Goal: Task Accomplishment & Management: Use online tool/utility

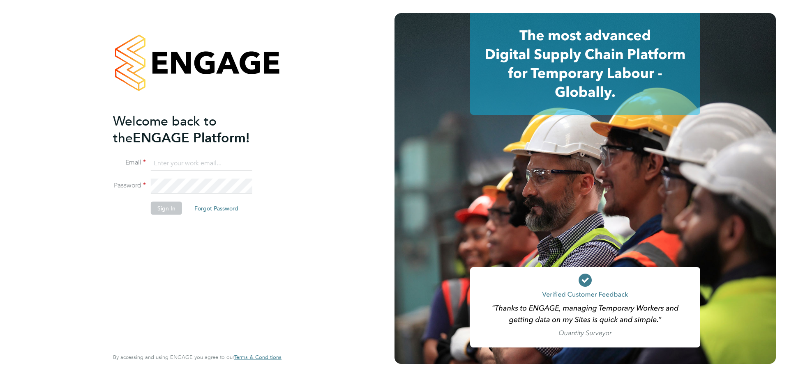
type input "d.fry@oandb.co.uk"
click at [173, 206] on button "Sign In" at bounding box center [166, 208] width 31 height 13
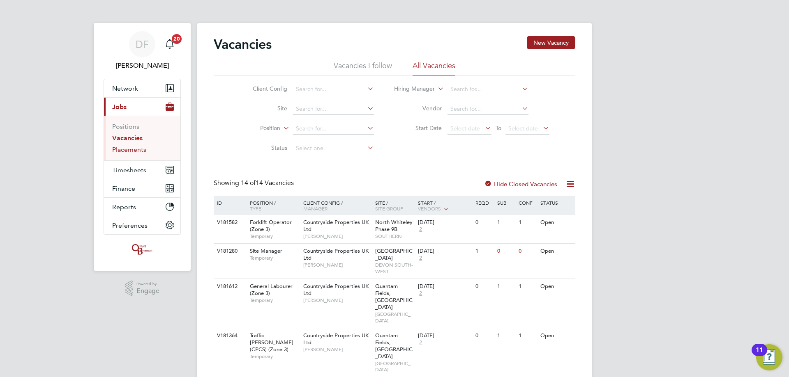
click at [127, 151] on link "Placements" at bounding box center [129, 150] width 34 height 8
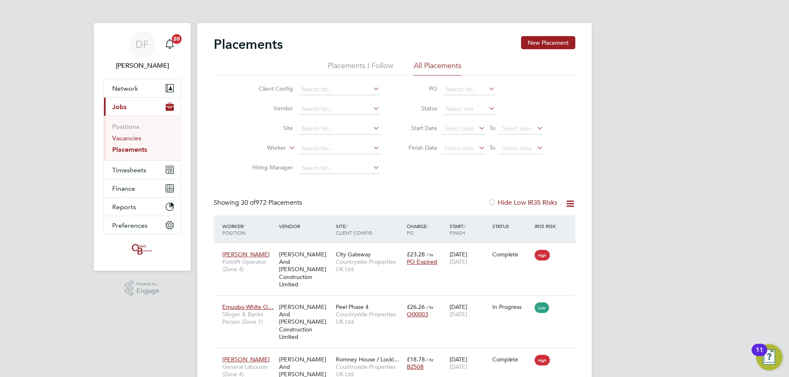
click at [129, 137] on link "Vacancies" at bounding box center [126, 138] width 29 height 8
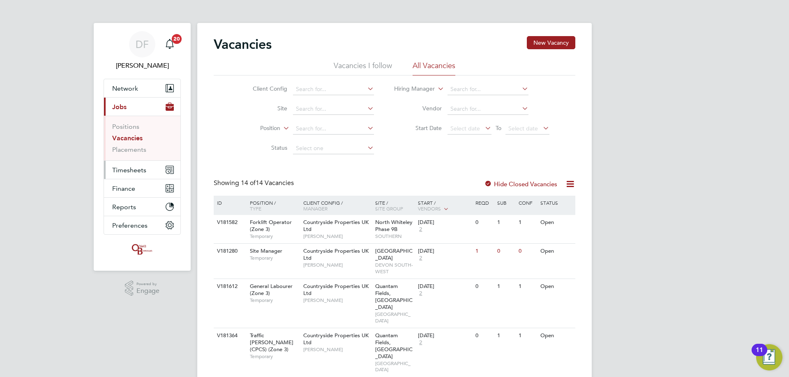
click at [133, 173] on span "Timesheets" at bounding box center [129, 170] width 34 height 8
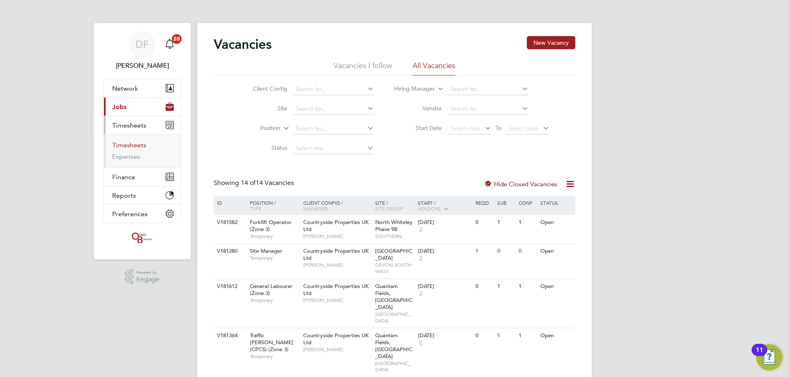
click at [131, 145] on link "Timesheets" at bounding box center [129, 145] width 34 height 8
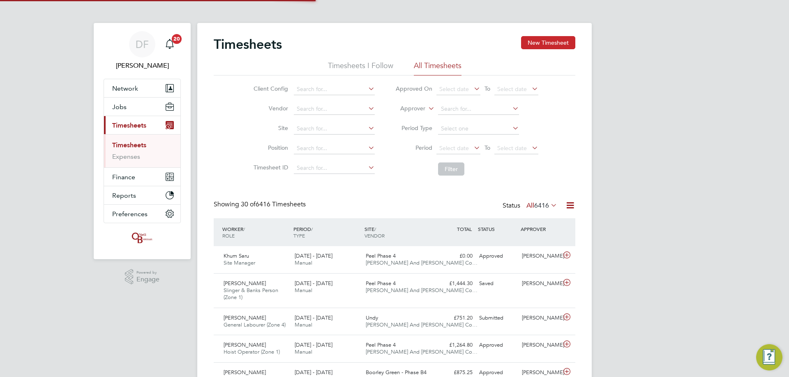
click at [546, 39] on button "New Timesheet" at bounding box center [548, 42] width 54 height 13
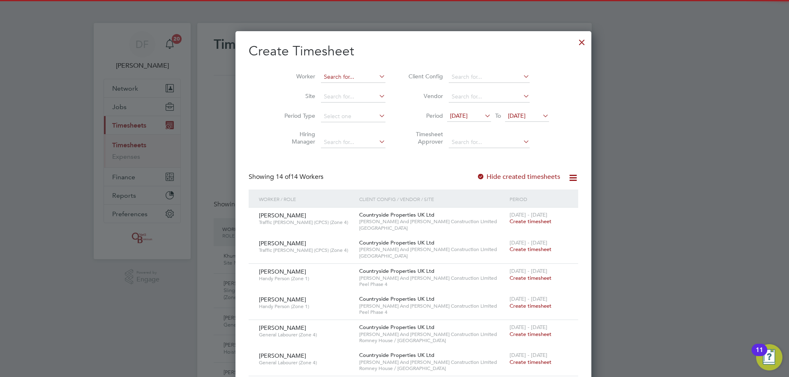
click at [321, 78] on input at bounding box center [353, 77] width 64 height 12
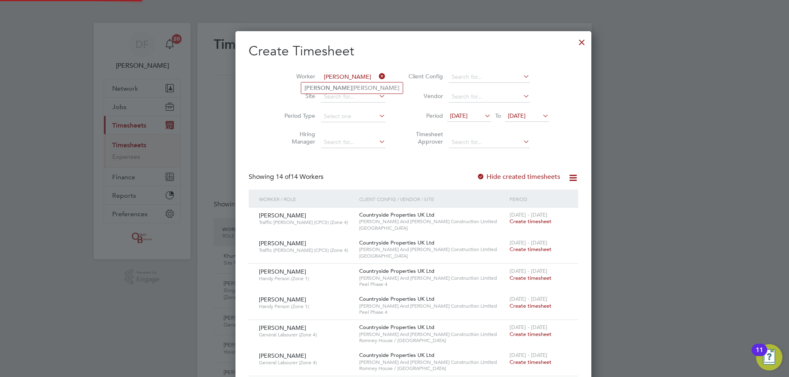
type input "[PERSON_NAME]"
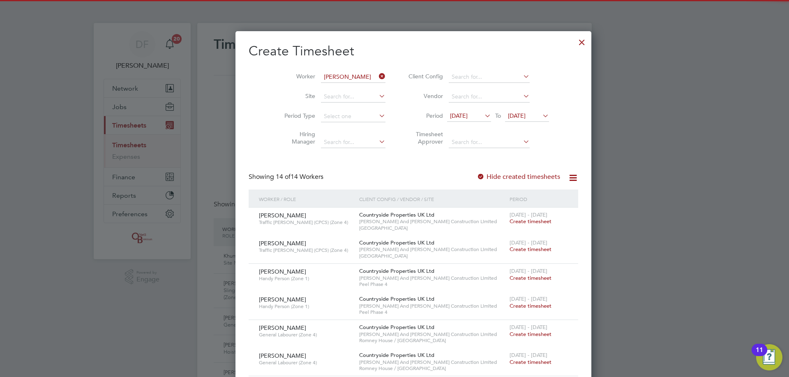
click at [450, 113] on span "[DATE]" at bounding box center [459, 115] width 18 height 7
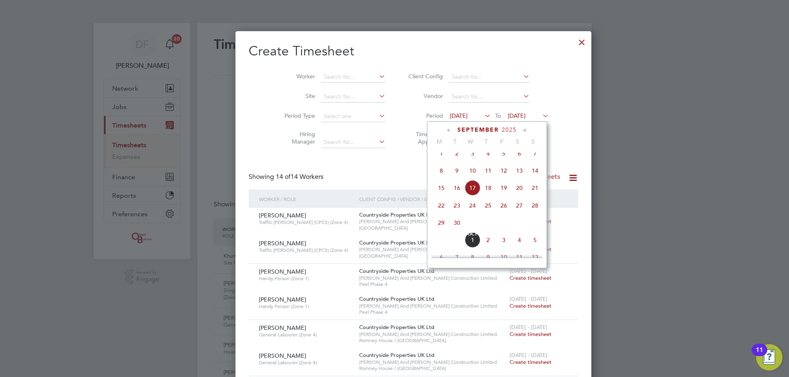
click at [442, 161] on span "[DATE]" at bounding box center [441, 154] width 16 height 16
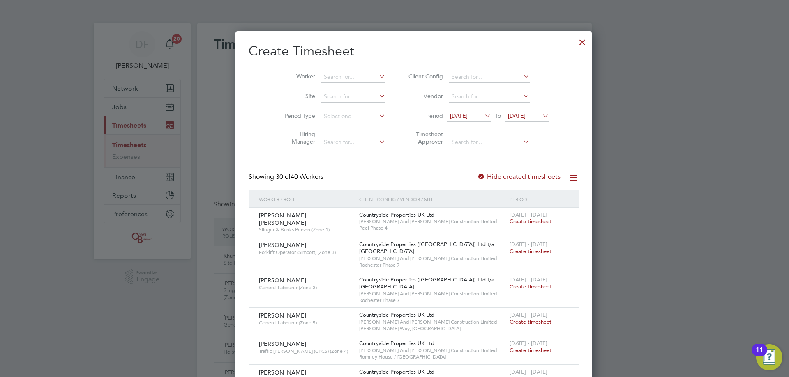
click at [477, 173] on label "Hide created timesheets" at bounding box center [518, 177] width 83 height 8
click at [477, 176] on label "Hide created timesheets" at bounding box center [518, 177] width 83 height 8
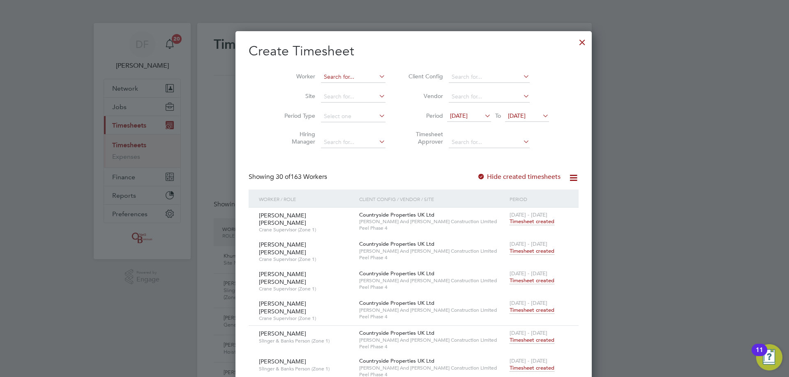
click at [321, 75] on input at bounding box center [353, 77] width 64 height 12
click at [325, 87] on b "[PERSON_NAME]" at bounding box center [328, 88] width 48 height 7
type input "[PERSON_NAME]"
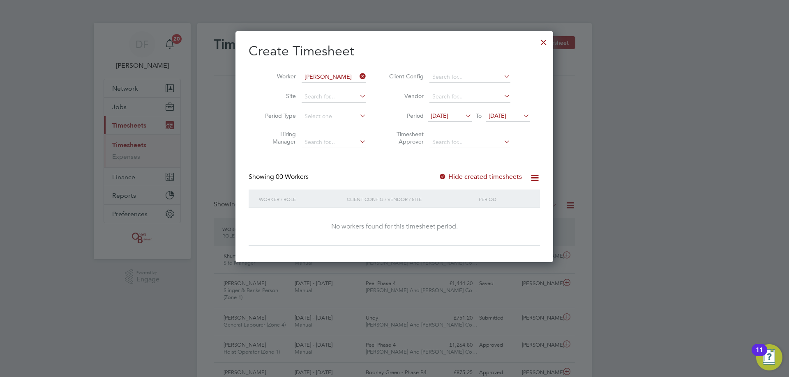
click at [461, 175] on label "Hide created timesheets" at bounding box center [479, 177] width 83 height 8
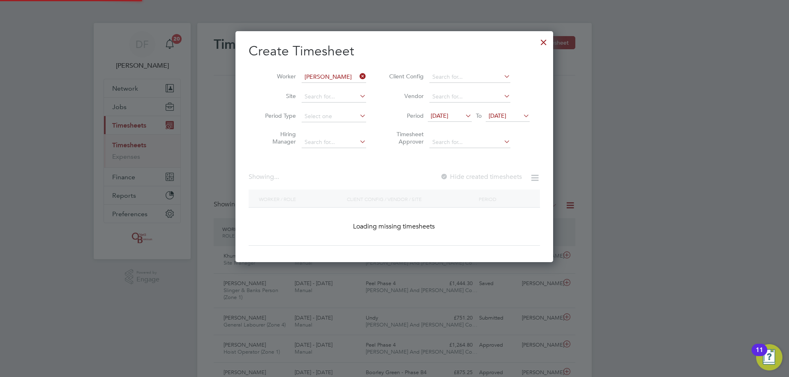
click at [461, 175] on label "Hide created timesheets" at bounding box center [481, 177] width 82 height 8
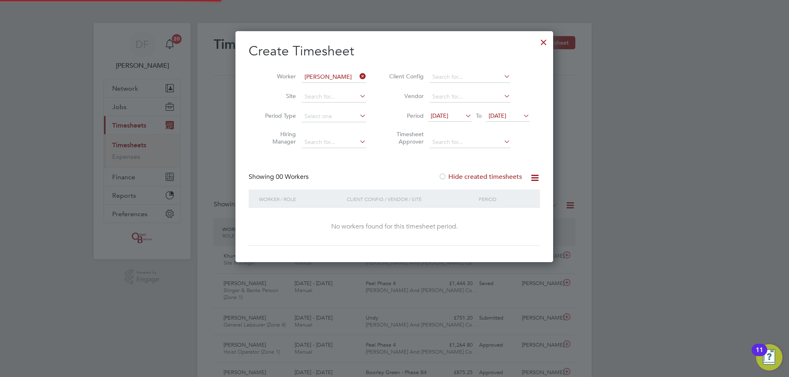
click at [461, 175] on label "Hide created timesheets" at bounding box center [479, 177] width 83 height 8
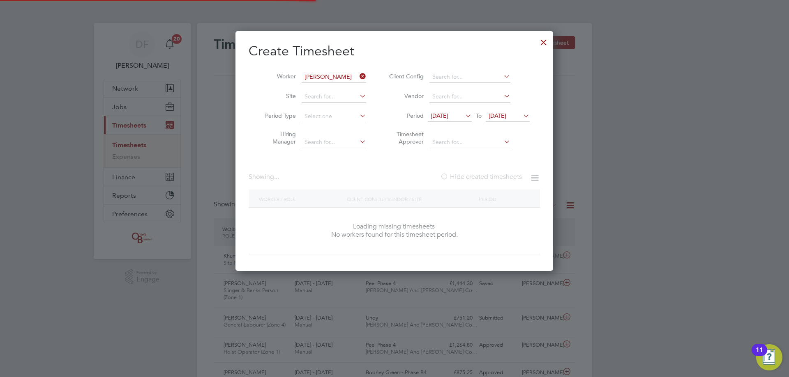
click at [461, 175] on label "Hide created timesheets" at bounding box center [481, 177] width 82 height 8
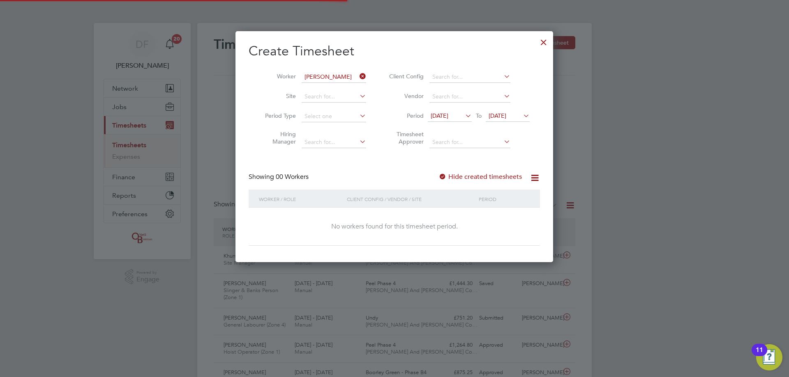
click at [461, 175] on label "Hide created timesheets" at bounding box center [479, 177] width 83 height 8
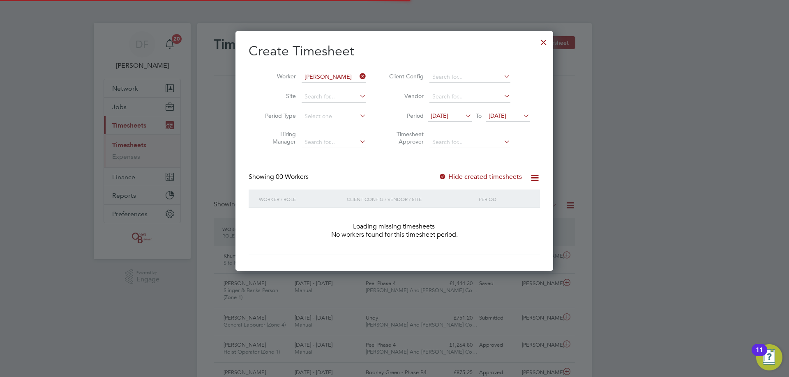
click at [461, 175] on label "Hide created timesheets" at bounding box center [479, 177] width 83 height 8
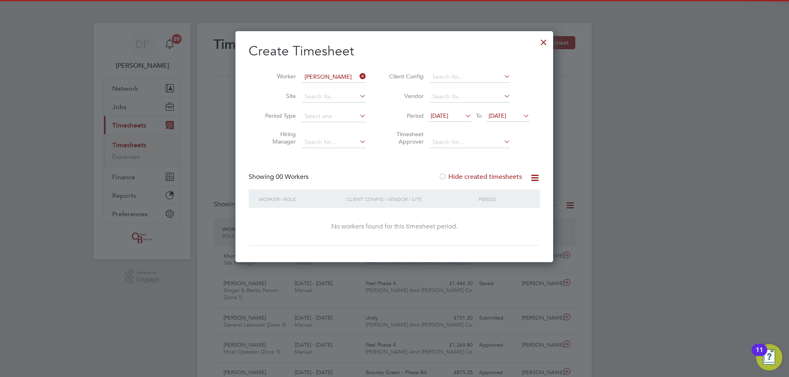
click at [358, 78] on icon at bounding box center [358, 77] width 0 height 12
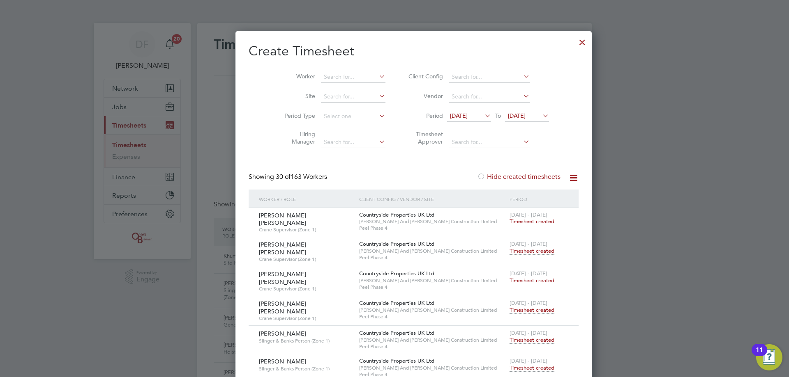
click at [575, 42] on div at bounding box center [582, 40] width 15 height 15
